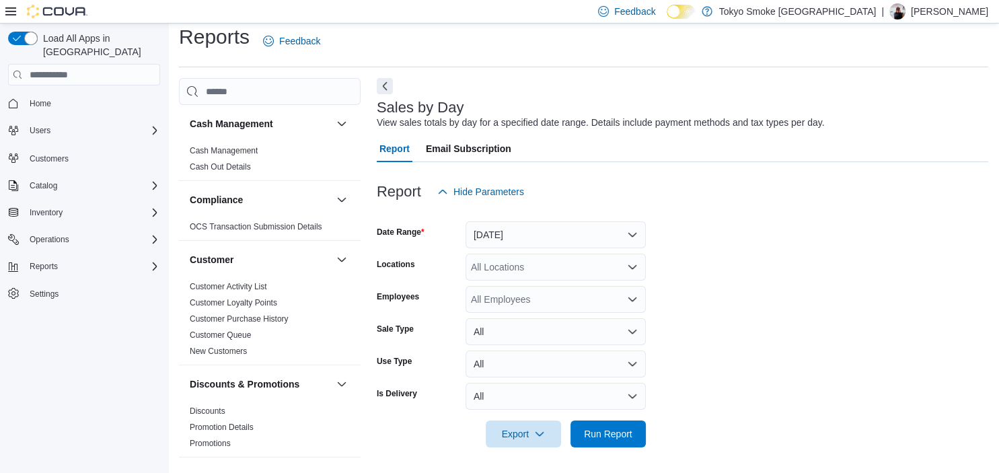
scroll to position [11, 0]
click at [494, 230] on button "[DATE]" at bounding box center [556, 234] width 180 height 27
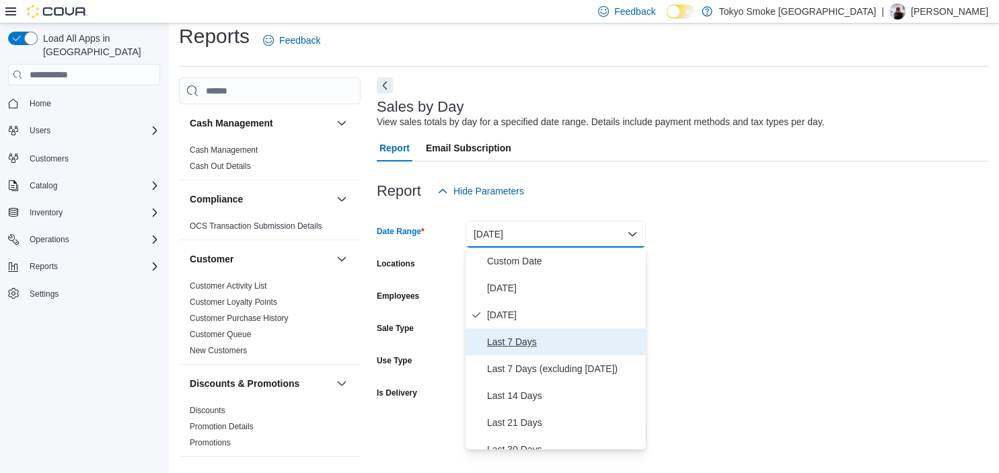
click at [528, 338] on span "Last 7 Days" at bounding box center [563, 342] width 153 height 16
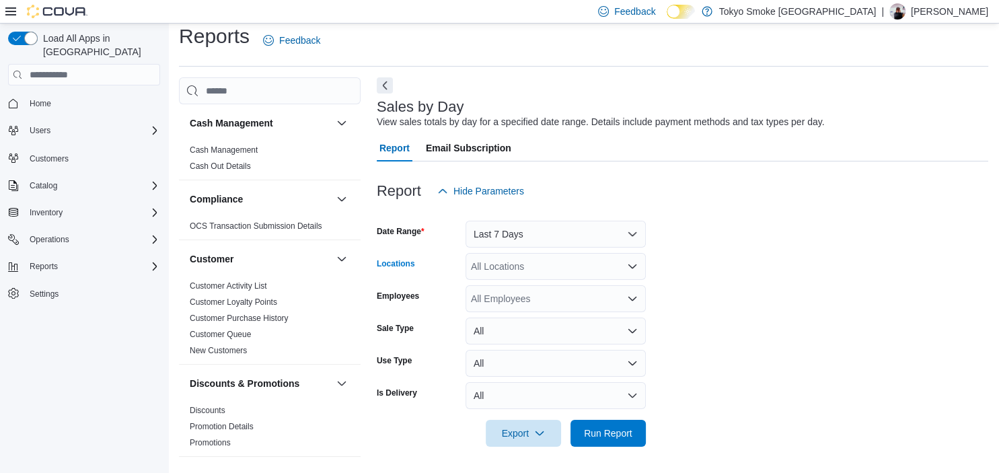
click at [513, 266] on div "All Locations" at bounding box center [556, 266] width 180 height 27
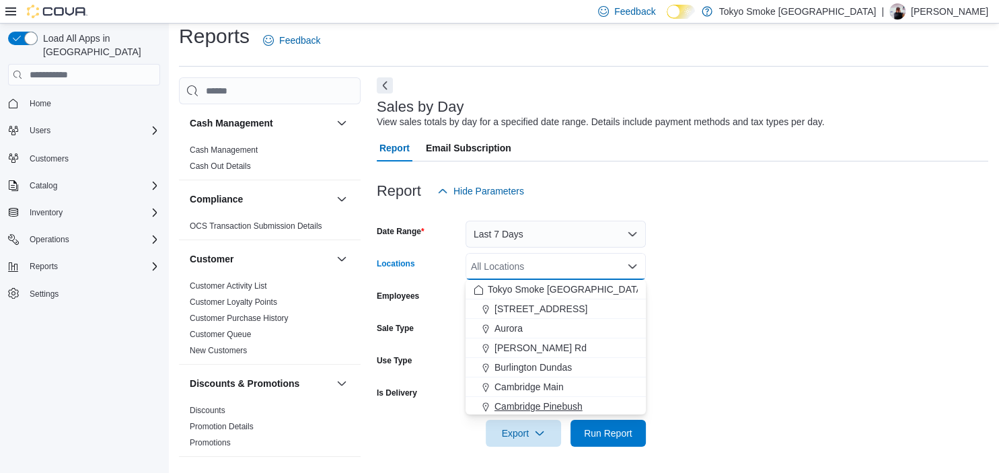
click at [546, 404] on span "Cambridge Pinebush" at bounding box center [539, 406] width 88 height 13
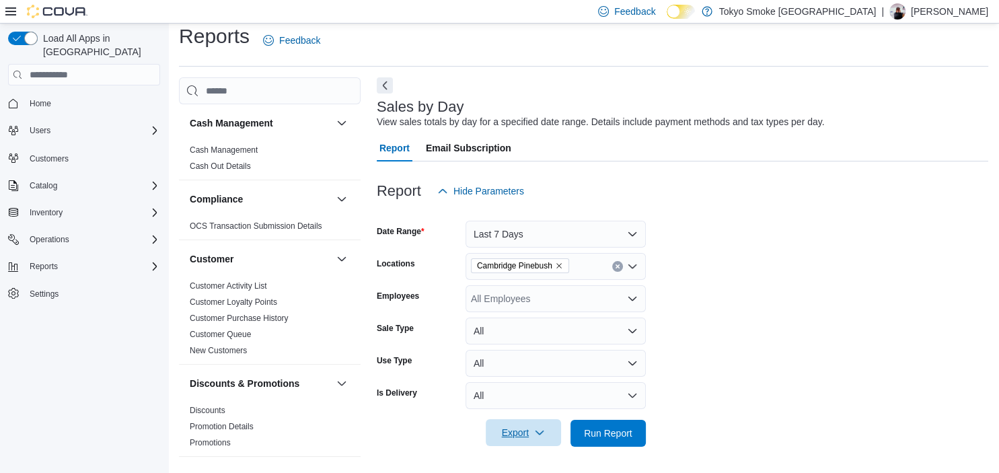
click at [514, 432] on span "Export" at bounding box center [523, 432] width 59 height 27
click at [513, 349] on span "Export to Excel" at bounding box center [525, 351] width 61 height 11
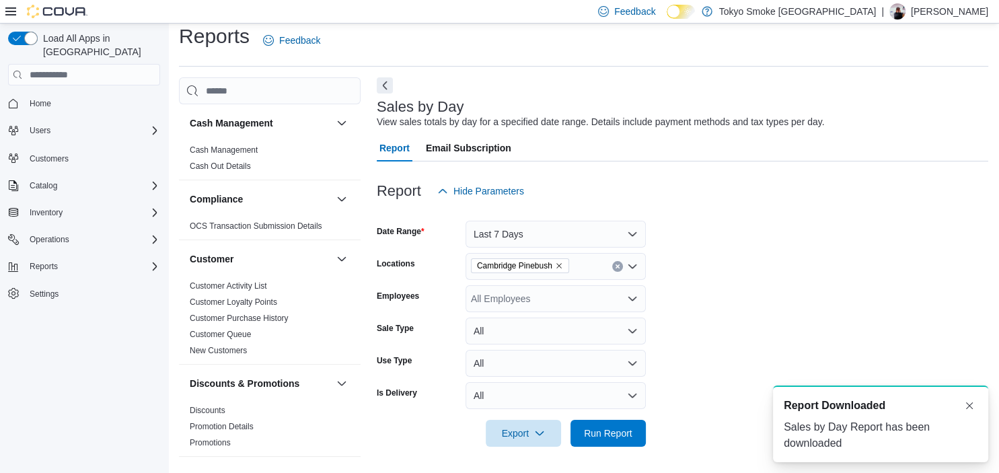
scroll to position [0, 0]
